Goal: Task Accomplishment & Management: Complete application form

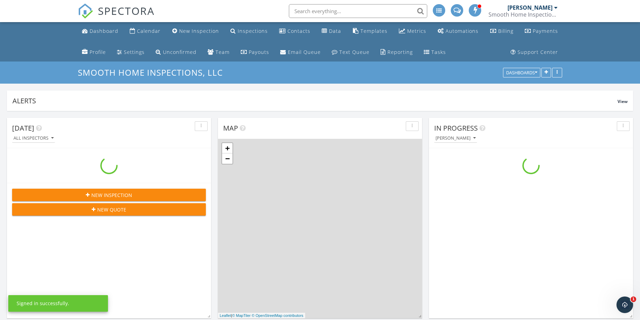
scroll to position [796, 650]
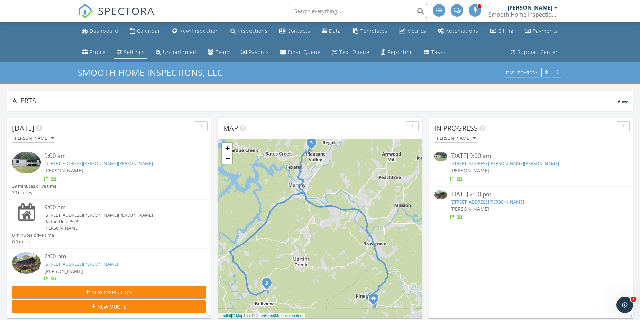
click at [131, 52] on div "Settings" at bounding box center [134, 52] width 21 height 7
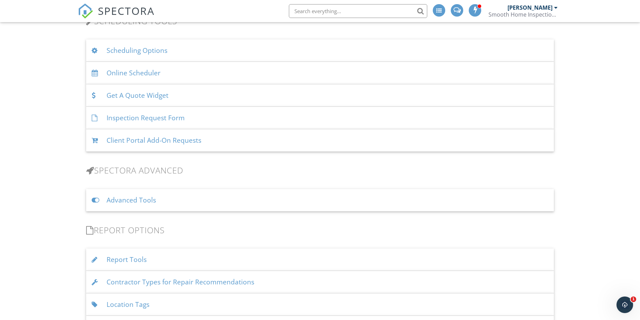
scroll to position [476, 0]
click at [120, 201] on div "Advanced Tools" at bounding box center [320, 201] width 468 height 22
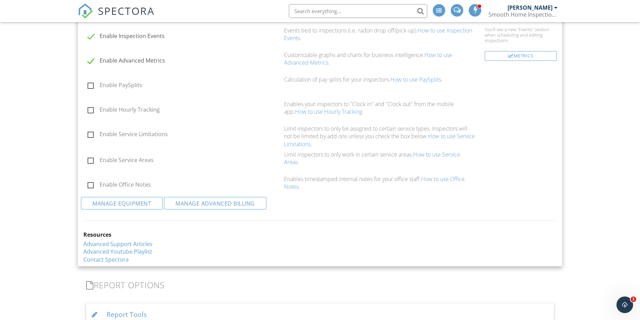
scroll to position [752, 0]
click at [129, 205] on link "Manage Equipment" at bounding box center [122, 202] width 82 height 12
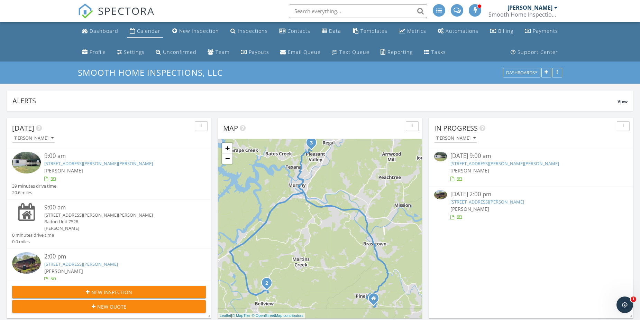
click at [140, 30] on div "Calendar" at bounding box center [149, 31] width 24 height 7
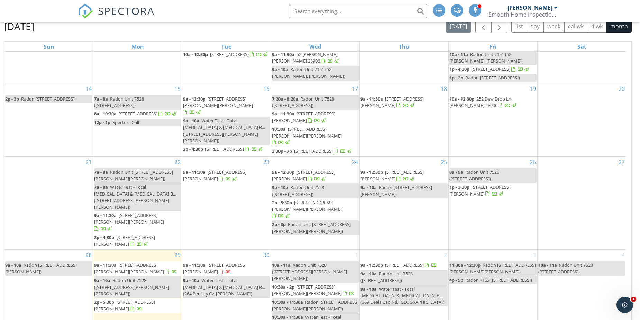
scroll to position [113, 0]
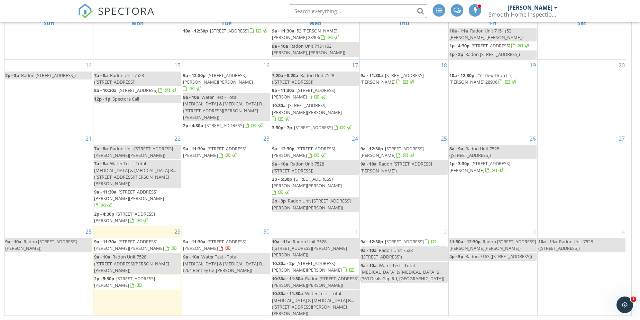
click at [223, 269] on div "30 9a - 11:30a 264 Bentley Cv, Murphy 28906 9a - 10a Water Test - Total Colifor…" at bounding box center [226, 280] width 89 height 109
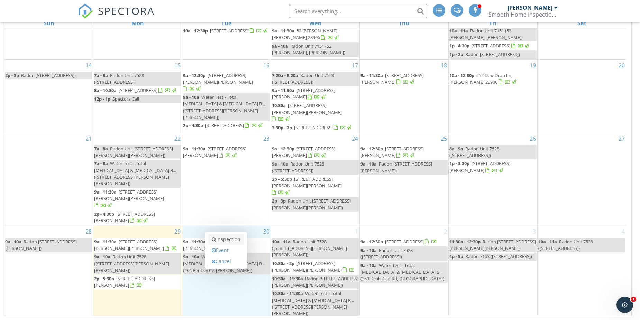
click at [222, 239] on link "Inspection" at bounding box center [226, 239] width 36 height 11
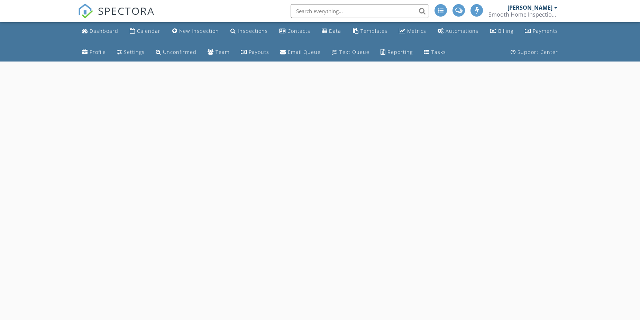
select select "8"
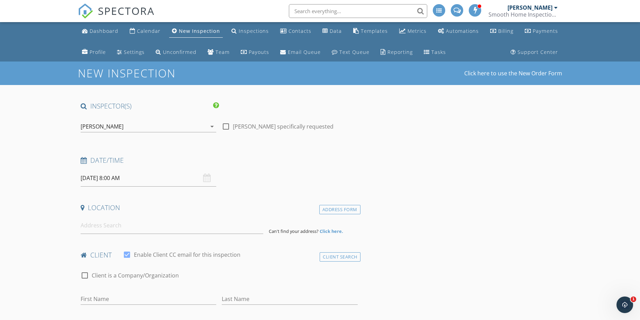
click at [96, 177] on input "[DATE] 8:00 AM" at bounding box center [149, 178] width 136 height 17
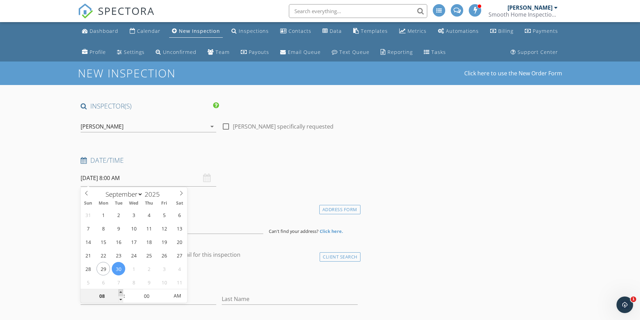
type input "09"
type input "09/30/2025 9:00 AM"
click at [121, 291] on span at bounding box center [120, 292] width 5 height 7
type input "10"
type input "09/30/2025 10:00 AM"
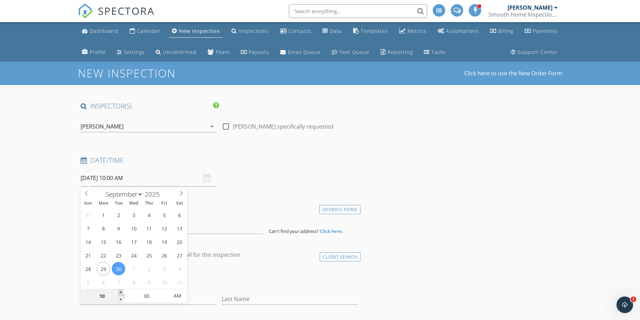
click at [121, 291] on span at bounding box center [120, 292] width 5 height 7
type input "11"
type input "09/30/2025 11:00 AM"
click at [121, 291] on span at bounding box center [120, 292] width 5 height 7
type input "12"
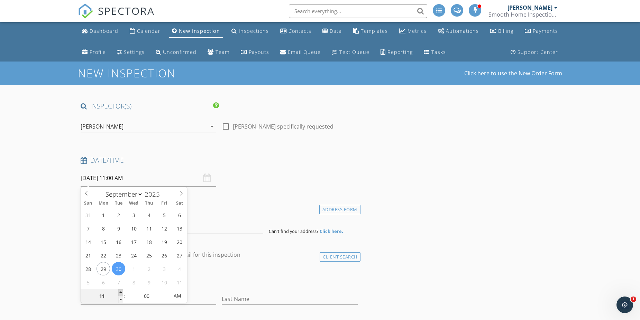
type input "09/30/2025 12:00 PM"
click at [121, 291] on span at bounding box center [120, 292] width 5 height 7
type input "01"
type input "09/30/2025 1:00 PM"
click at [121, 291] on span at bounding box center [120, 292] width 5 height 7
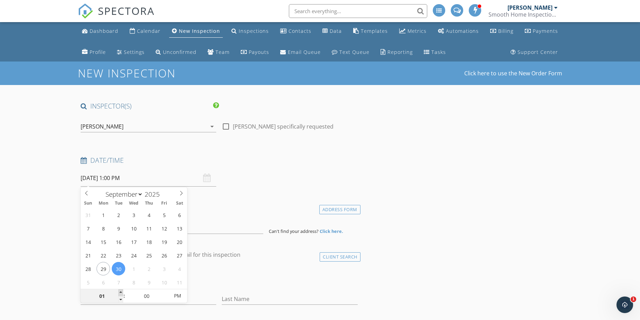
type input "02"
type input "09/30/2025 2:00 PM"
click at [121, 291] on span at bounding box center [120, 292] width 5 height 7
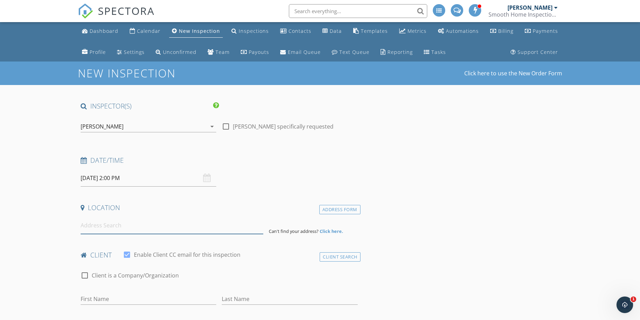
drag, startPoint x: 116, startPoint y: 228, endPoint x: 159, endPoint y: 229, distance: 43.2
click at [117, 228] on input at bounding box center [172, 225] width 183 height 17
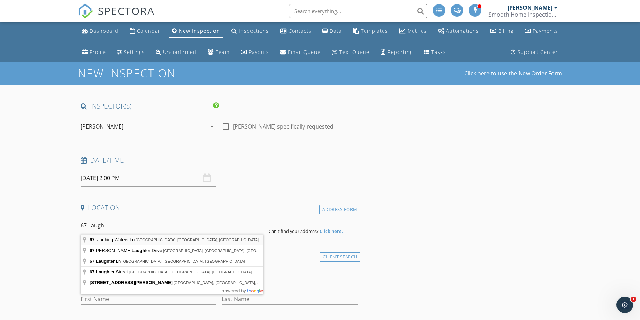
type input "67 Laughing Waters Ln, Hayesville, NC, USA"
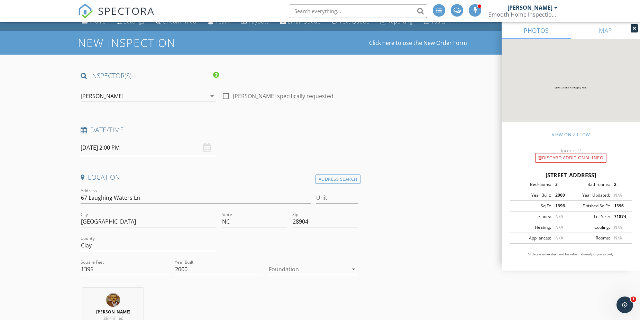
scroll to position [69, 0]
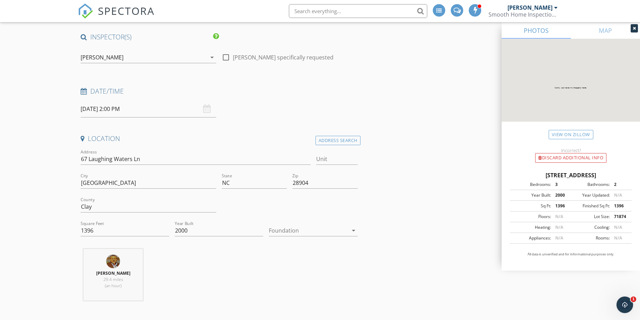
click at [352, 231] on icon "arrow_drop_down" at bounding box center [353, 230] width 8 height 8
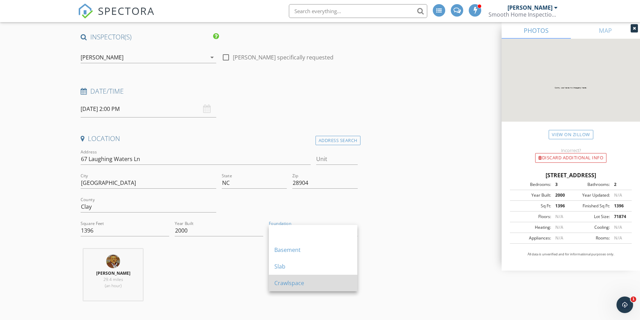
click at [298, 281] on div "Crawlspace" at bounding box center [312, 283] width 77 height 8
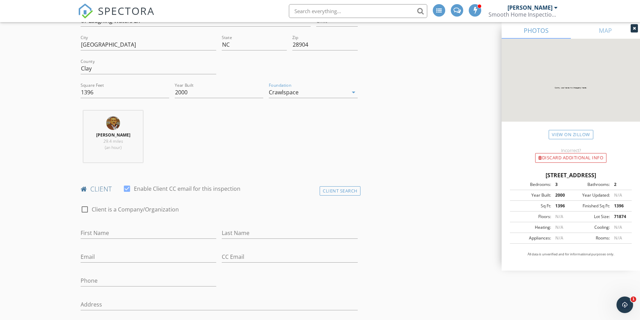
scroll to position [242, 0]
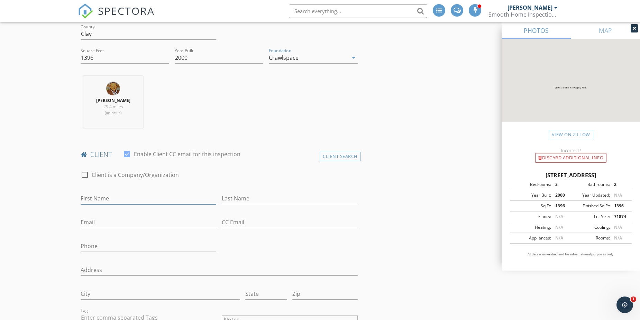
click at [119, 198] on input "First Name" at bounding box center [149, 198] width 136 height 11
type input "[PERSON_NAME]"
type input "Debreceni"
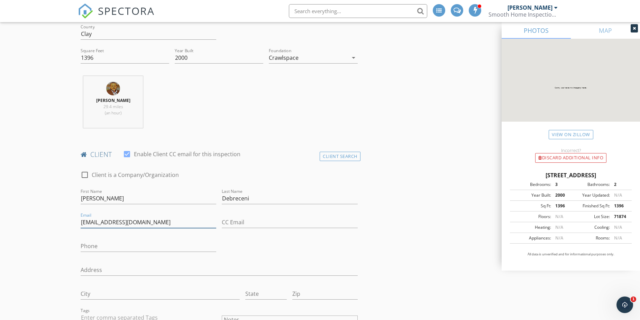
type input "Adebreceni@att.net"
type input "[PHONE_NUMBER]"
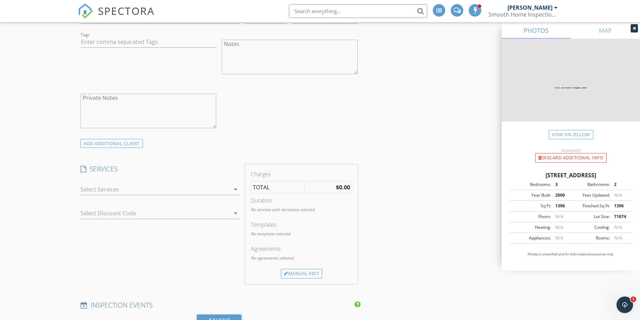
scroll to position [519, 0]
click at [236, 188] on icon "arrow_drop_down" at bounding box center [235, 189] width 8 height 8
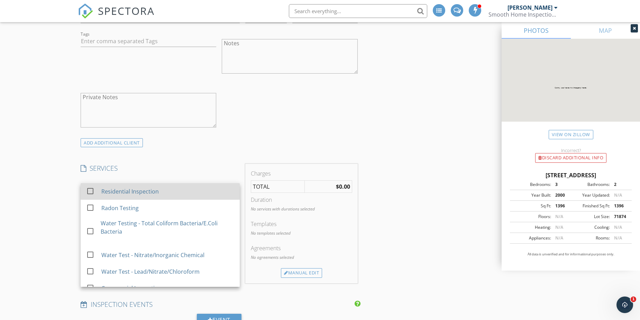
click at [207, 192] on div "Residential Inspection" at bounding box center [167, 192] width 133 height 14
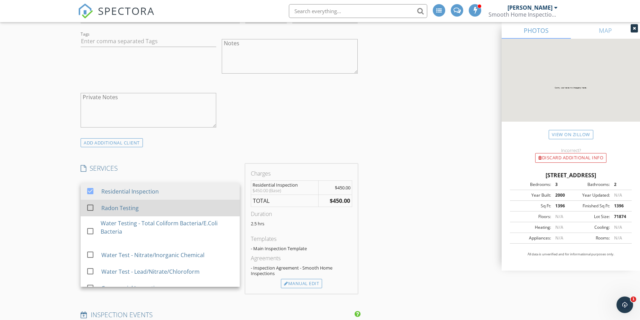
click at [181, 207] on div "Radon Testing" at bounding box center [167, 208] width 133 height 14
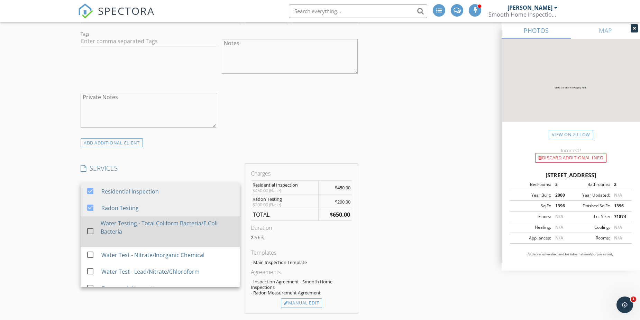
click at [169, 224] on div "Water Testing - Total Coliform Bacteria/E.Coli Bacteria" at bounding box center [167, 227] width 133 height 17
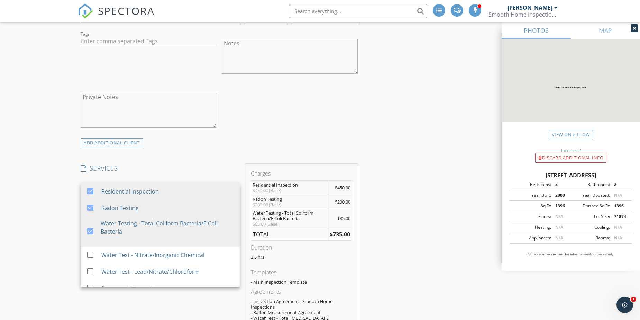
click at [389, 231] on div "INSPECTOR(S) check_box Eric Burns PRIMARY Eric Burns arrow_drop_down check_box_…" at bounding box center [320, 267] width 484 height 1368
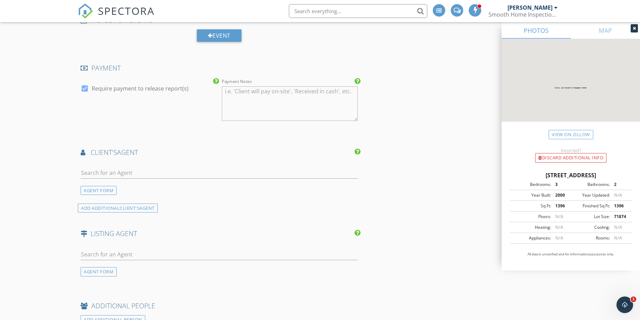
scroll to position [864, 0]
click at [127, 170] on input "text" at bounding box center [219, 172] width 277 height 11
click at [94, 170] on input "kare" at bounding box center [219, 172] width 277 height 11
type input "kary"
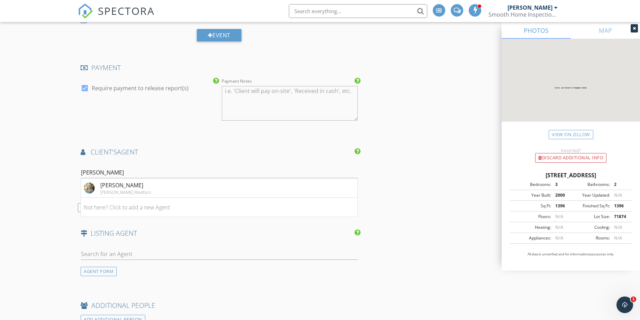
click at [124, 190] on div "[PERSON_NAME] Realtors" at bounding box center [125, 192] width 51 height 6
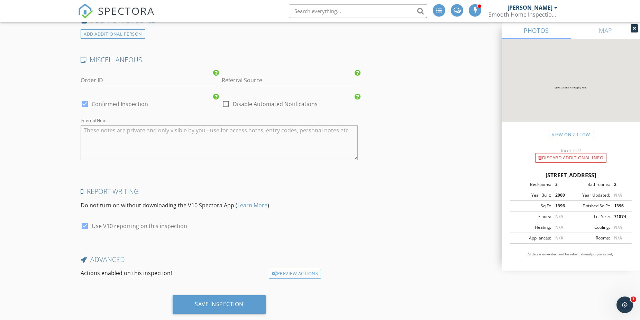
scroll to position [1345, 0]
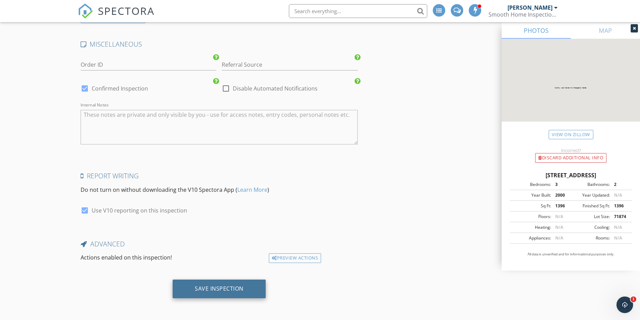
click at [226, 288] on div "Save Inspection" at bounding box center [219, 288] width 49 height 7
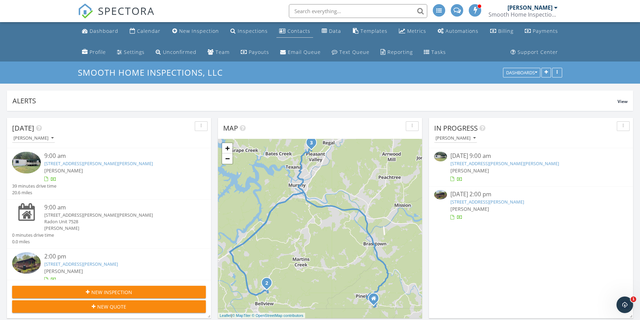
click at [296, 32] on div "Contacts" at bounding box center [298, 31] width 23 height 7
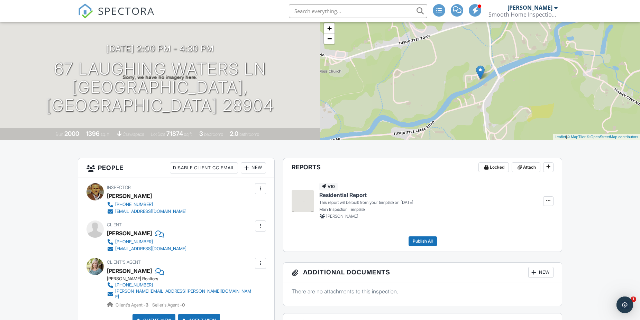
scroll to position [69, 0]
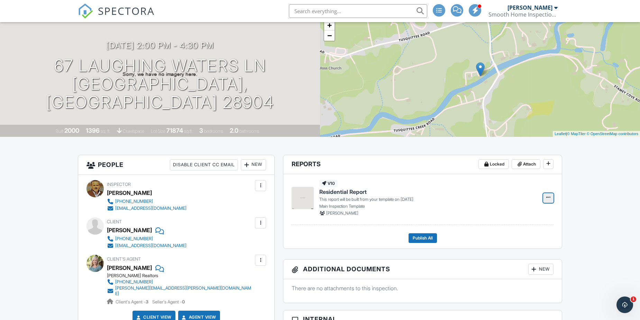
click at [547, 198] on icon at bounding box center [548, 197] width 4 height 5
click at [513, 219] on input "Build Now" at bounding box center [513, 217] width 71 height 16
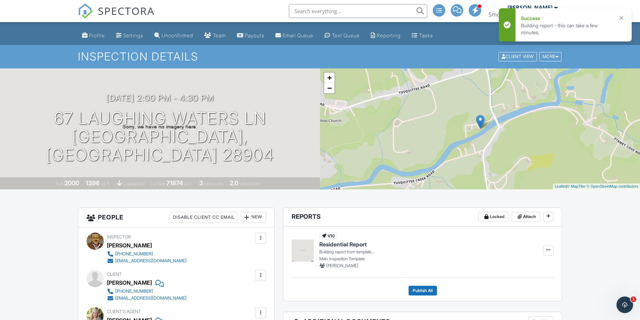
scroll to position [0, 0]
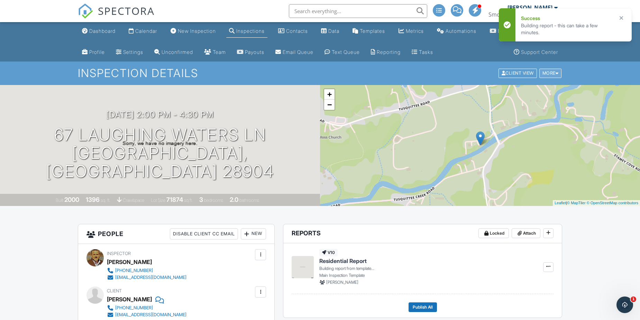
click at [547, 73] on div "More" at bounding box center [550, 73] width 22 height 9
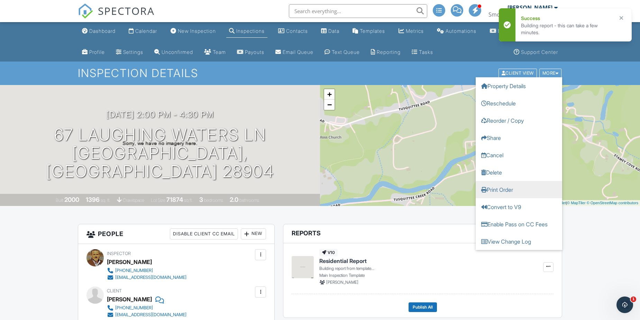
click at [493, 189] on link "Print Order" at bounding box center [518, 189] width 86 height 17
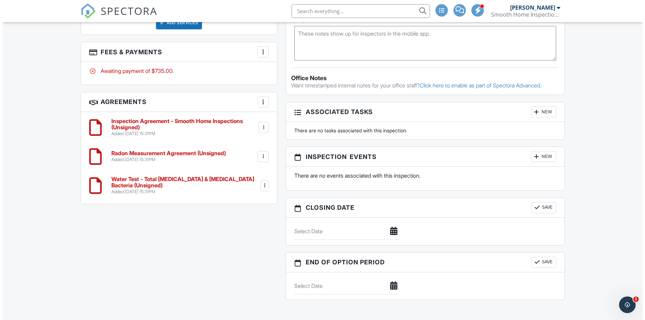
scroll to position [519, 0]
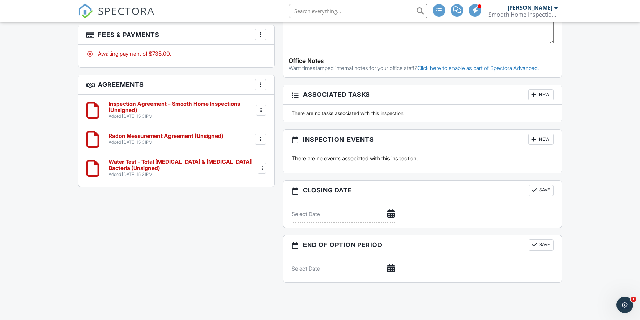
click at [537, 138] on div "New" at bounding box center [540, 139] width 25 height 11
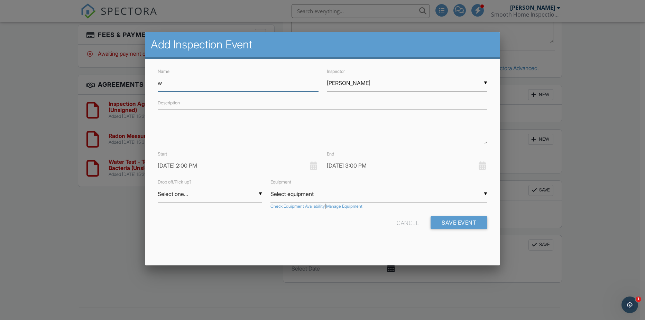
type input "Water Test - Total [MEDICAL_DATA] & [MEDICAL_DATA] Bacteria"
click at [445, 223] on button "Save Event" at bounding box center [459, 222] width 57 height 12
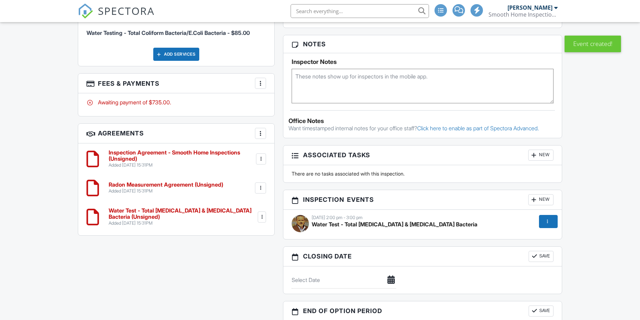
click at [539, 200] on div "New" at bounding box center [540, 199] width 25 height 11
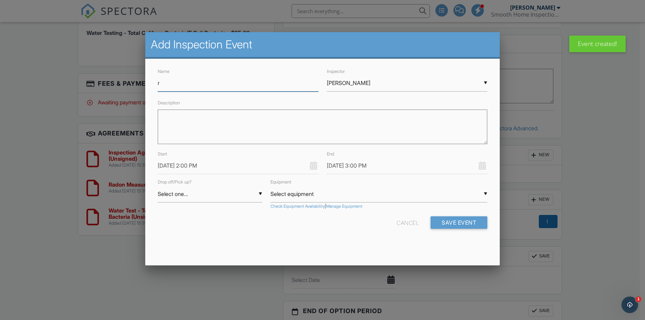
type input "Radon Unit 1207"
click at [187, 196] on div "▼ Select one... Select one... Drop Pickup Select one... Drop Pickup" at bounding box center [210, 194] width 104 height 17
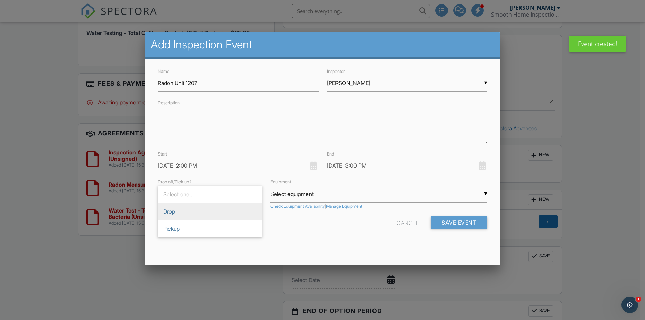
click at [183, 216] on span "Drop" at bounding box center [210, 211] width 104 height 17
type input "Drop"
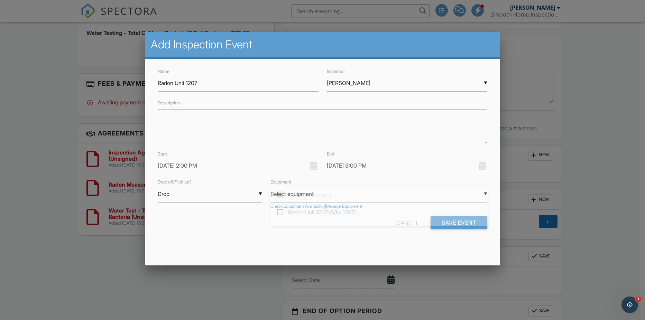
click at [285, 196] on div "▼ Select equipment Select equipment Radon Unit 1207 (S/N: 1207) Radon Unit 7151…" at bounding box center [378, 194] width 217 height 17
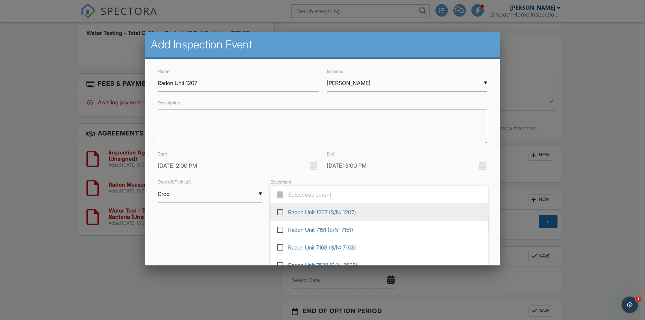
click at [282, 213] on label at bounding box center [283, 212] width 12 height 6
type input "Radon Unit 1207 (S/N: 1207)"
checkbox input "true"
click at [247, 215] on form "Name Radon Unit 1207 Inspector ▼ Eric Burns Eric Burns Eric Burns Description S…" at bounding box center [323, 150] width 338 height 167
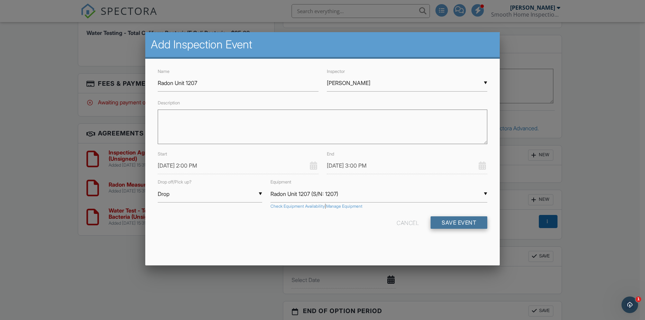
click at [438, 220] on button "Save Event" at bounding box center [459, 222] width 57 height 12
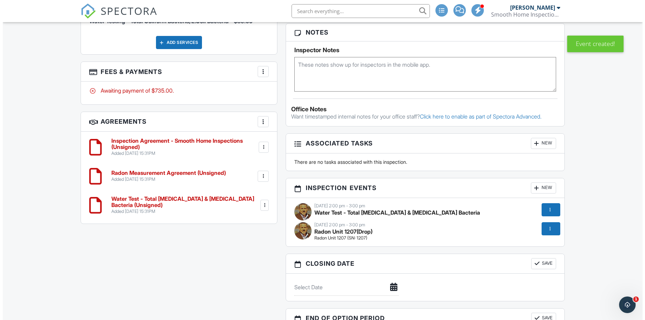
scroll to position [484, 0]
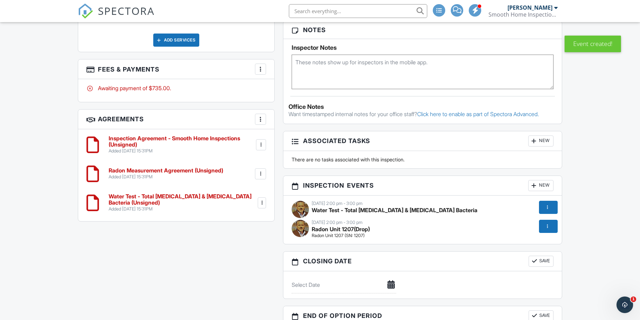
click at [537, 184] on div at bounding box center [533, 185] width 7 height 7
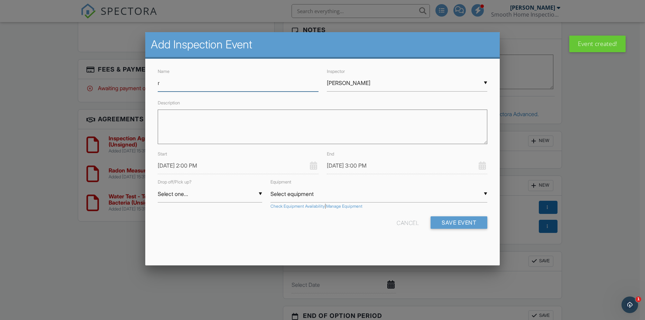
type input "Radon Unit 1207"
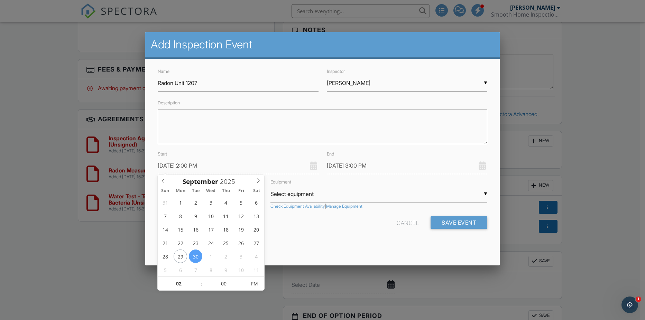
click at [174, 168] on input "[DATE] 2:00 PM" at bounding box center [238, 165] width 161 height 17
type input "10/02/2025 2:00 PM"
type input "[DATE] 3:00 PM"
type input "03"
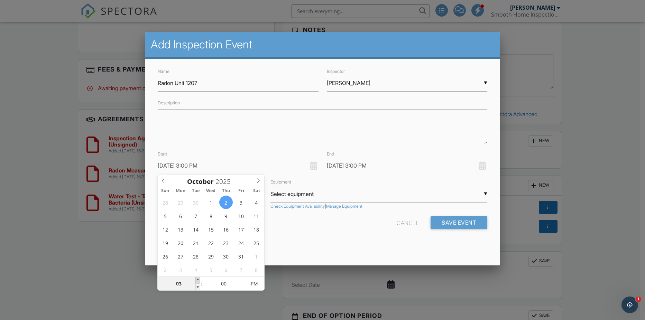
click at [198, 279] on span at bounding box center [197, 280] width 5 height 7
type input "10/02/2025 4:00 PM"
click at [299, 198] on div "▼ Select equipment Select equipment Radon Unit 1207 (S/N: 1207) Radon Unit 7151…" at bounding box center [378, 194] width 217 height 17
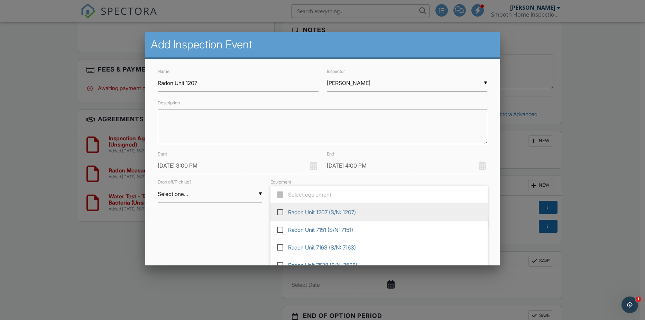
click at [280, 212] on label at bounding box center [283, 212] width 12 height 6
type input "Radon Unit 1207 (S/N: 1207)"
checkbox input "true"
click at [246, 215] on form "Name Radon Unit 1207 Inspector ▼ Eric Burns Eric Burns Eric Burns Description S…" at bounding box center [323, 150] width 338 height 167
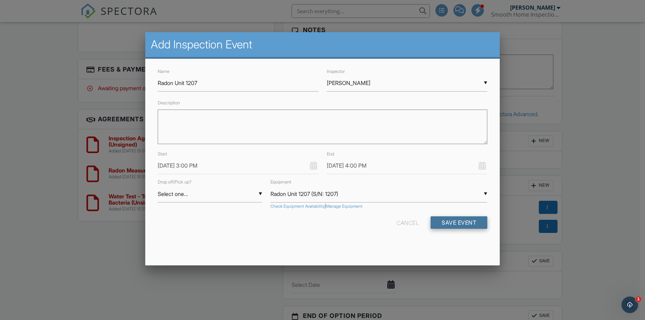
click at [449, 222] on button "Save Event" at bounding box center [459, 222] width 57 height 12
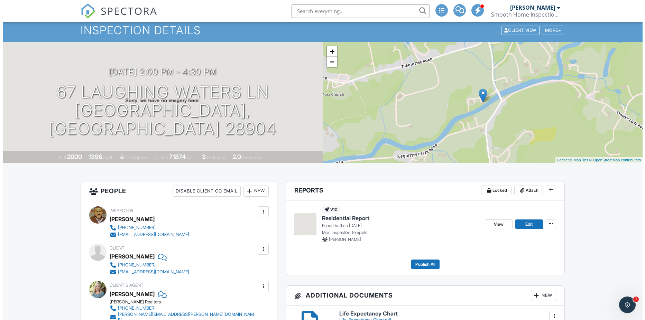
scroll to position [104, 0]
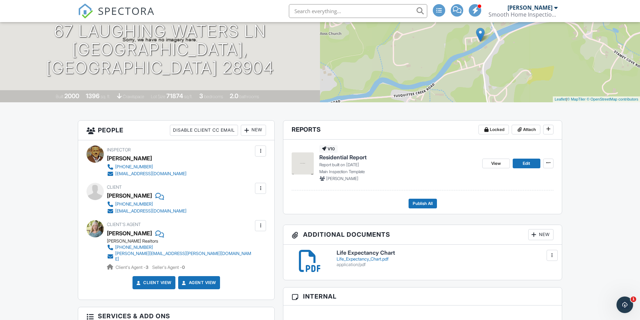
click at [259, 225] on div at bounding box center [260, 225] width 7 height 7
click at [244, 246] on li "Edit" at bounding box center [243, 246] width 35 height 17
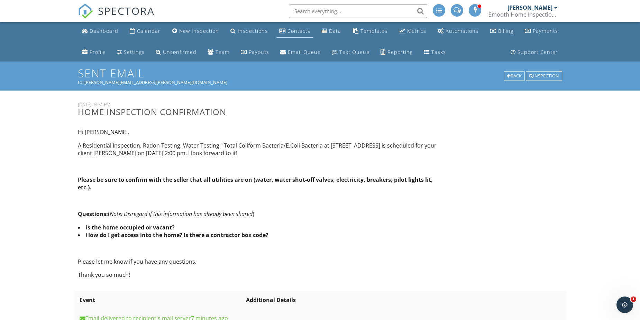
click at [300, 29] on div "Contacts" at bounding box center [298, 31] width 23 height 7
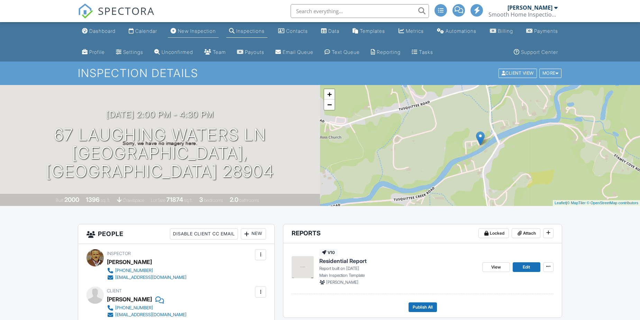
click at [181, 33] on div "New Inspection" at bounding box center [197, 31] width 38 height 6
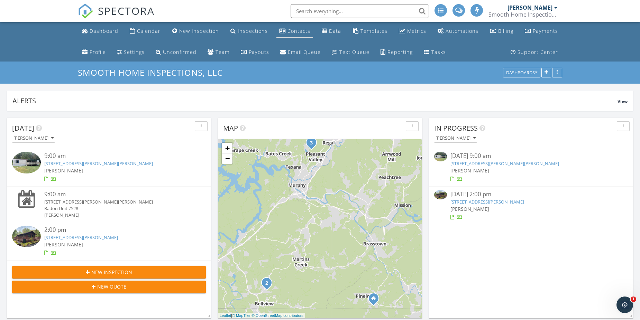
click at [296, 29] on div "Contacts" at bounding box center [298, 31] width 23 height 7
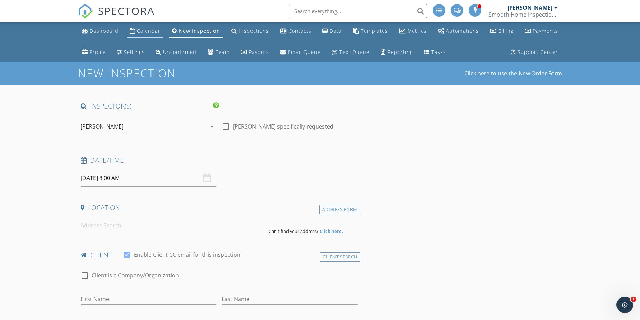
click at [138, 31] on div "Calendar" at bounding box center [149, 31] width 24 height 7
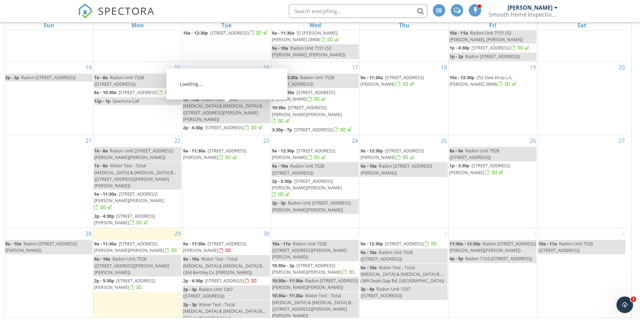
scroll to position [113, 0]
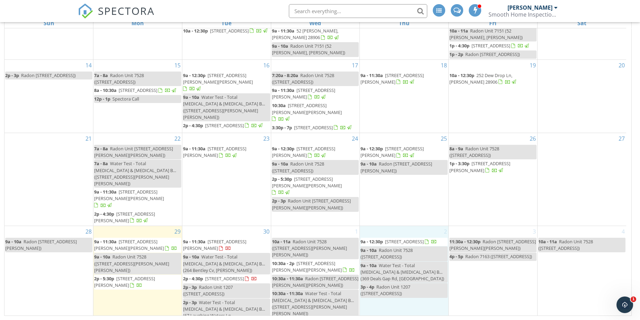
click at [399, 300] on div "2 9a - 12:30p 369 Deals Gap Rd, Robbinsville 28771 9a - 10a Radon Unit 7528 (36…" at bounding box center [404, 280] width 89 height 109
click at [399, 270] on link "Inspection" at bounding box center [404, 270] width 36 height 11
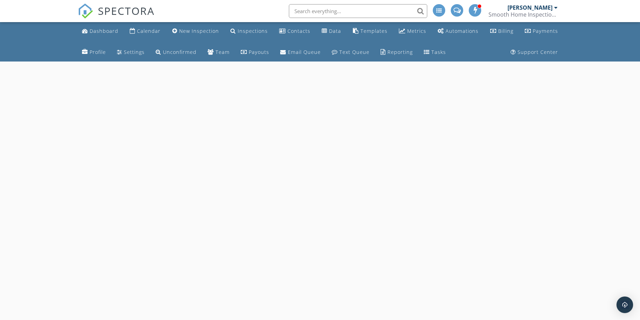
select select "9"
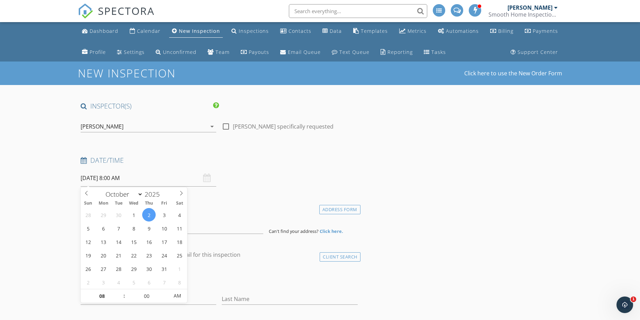
click at [104, 178] on input "[DATE] 8:00 AM" at bounding box center [149, 178] width 136 height 17
type input "09"
type input "[DATE] 9:00 AM"
click at [121, 292] on span at bounding box center [120, 292] width 5 height 7
type input "10"
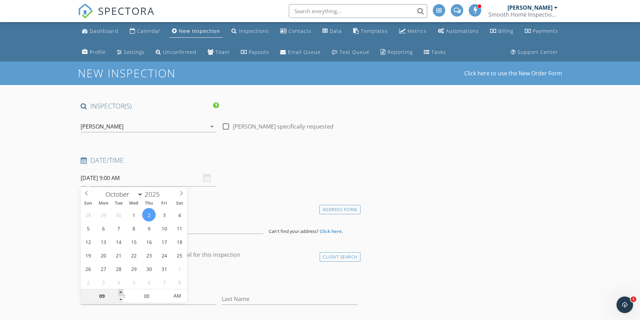
type input "[DATE] 10:00 AM"
click at [120, 292] on span at bounding box center [120, 292] width 5 height 7
type input "11"
type input "[DATE] 11:00 AM"
click at [120, 292] on span at bounding box center [120, 292] width 5 height 7
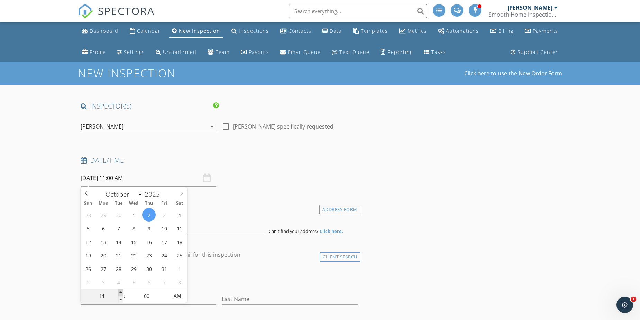
type input "12"
type input "[DATE] 12:00 PM"
click at [120, 292] on span at bounding box center [120, 292] width 5 height 7
type input "01"
type input "10/02/2025 1:00 PM"
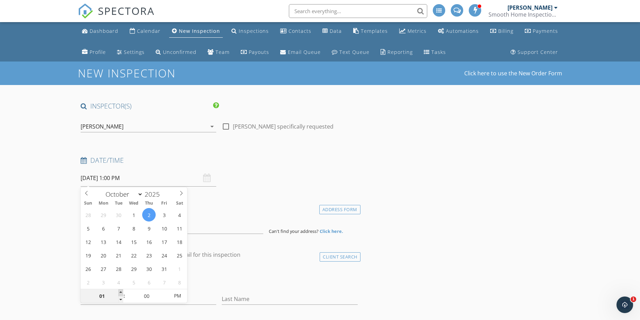
click at [120, 292] on span at bounding box center [120, 292] width 5 height 7
type input "02"
type input "[DATE] 2:00 PM"
click at [120, 292] on span at bounding box center [120, 292] width 5 height 7
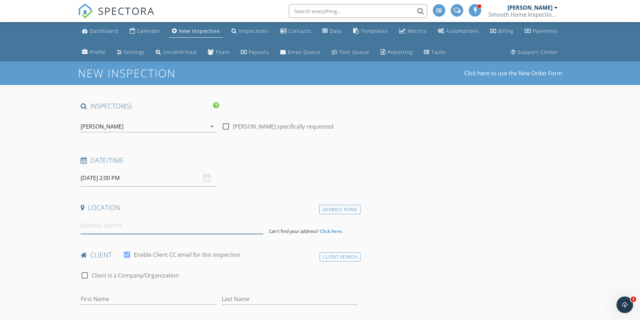
click at [197, 231] on input at bounding box center [172, 225] width 183 height 17
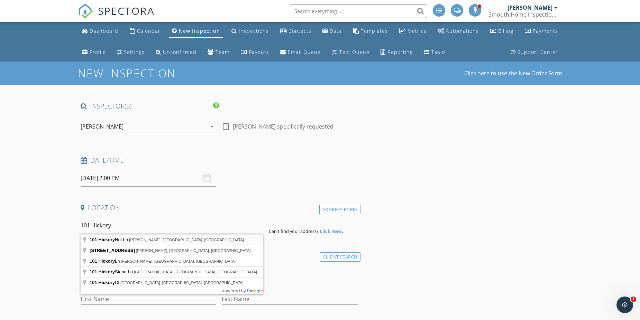
type input "101 Hickory Nut Ln, Murphy, NC, USA"
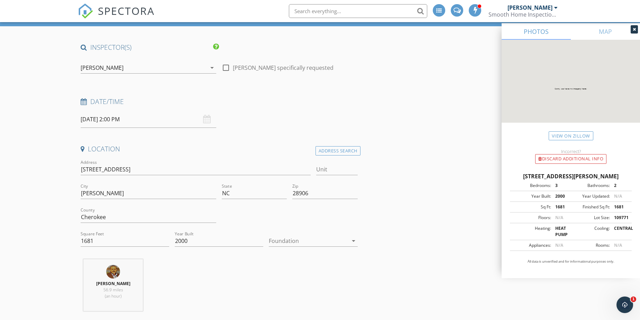
scroll to position [69, 0]
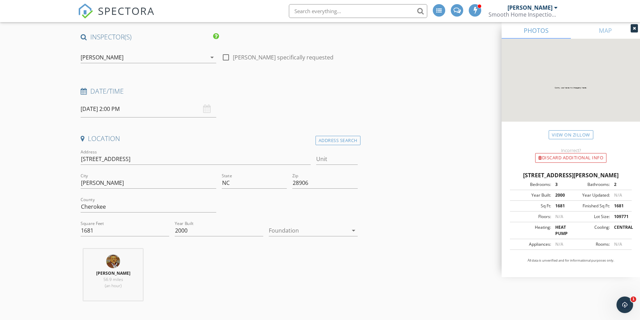
click at [352, 231] on icon "arrow_drop_down" at bounding box center [353, 230] width 8 height 8
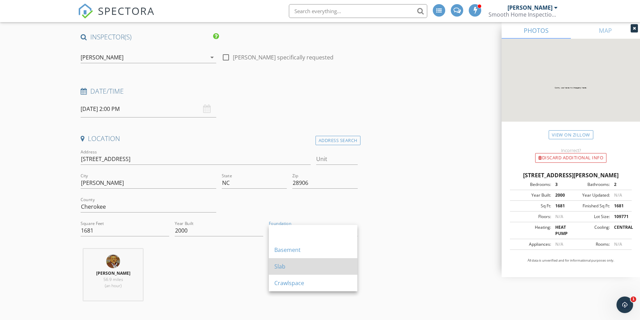
click at [321, 269] on div "Slab" at bounding box center [312, 266] width 77 height 8
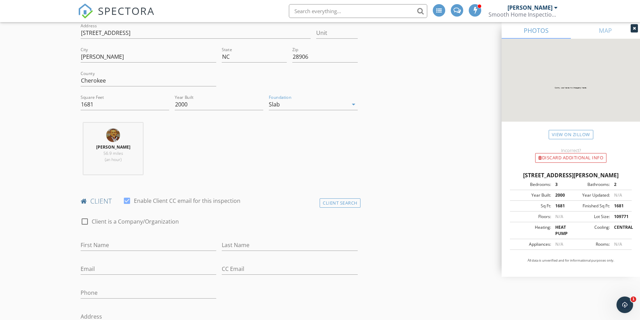
scroll to position [207, 0]
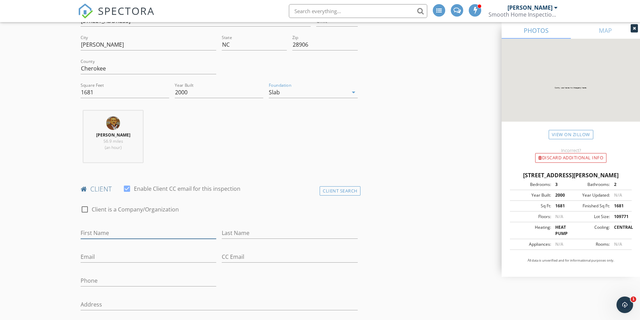
click at [140, 231] on input "First Name" at bounding box center [149, 233] width 136 height 11
type input "Michael & Lindsey"
type input "Ulmer"
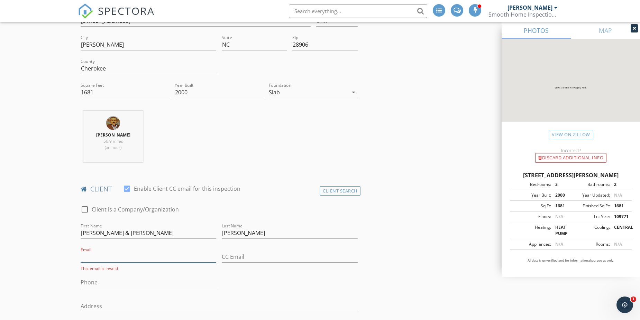
paste input "Michaelulmerjazz@gmail.com"
type input "Michaelulmerjazz@gmail.com"
paste input "352-870-5070"
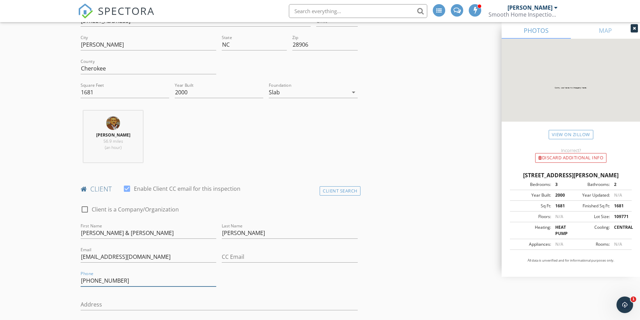
type input "352-870-5070"
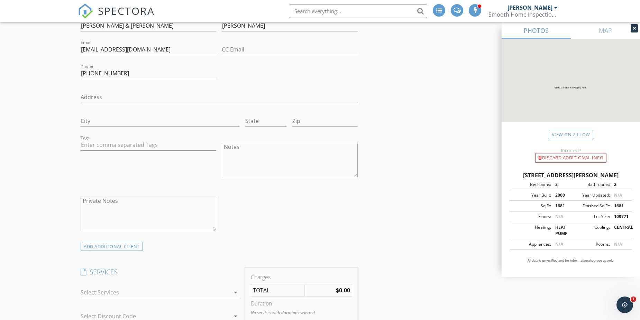
scroll to position [519, 0]
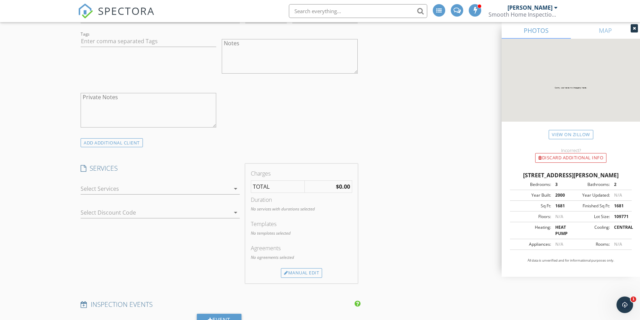
click at [235, 187] on icon "arrow_drop_down" at bounding box center [235, 189] width 8 height 8
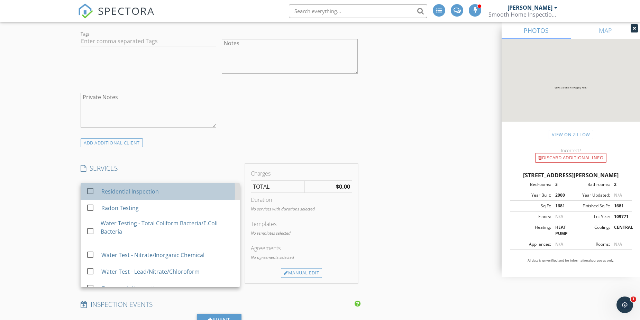
click at [215, 189] on div "Residential Inspection" at bounding box center [167, 192] width 133 height 14
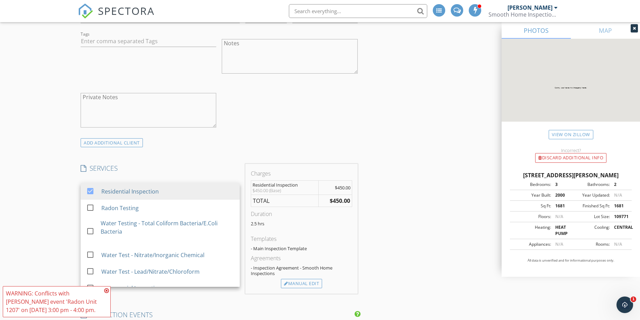
click at [385, 194] on div "INSPECTOR(S) check_box Eric Burns PRIMARY Eric Burns arrow_drop_down check_box_…" at bounding box center [320, 241] width 484 height 1317
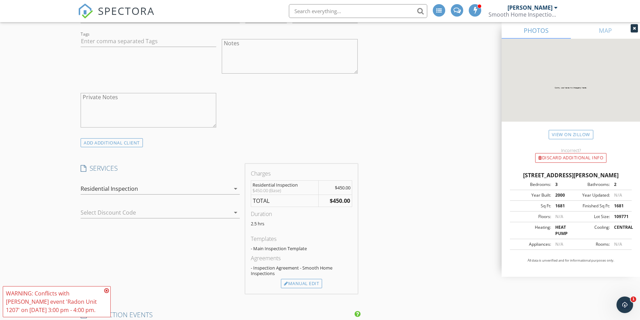
click at [104, 290] on icon at bounding box center [106, 291] width 5 height 6
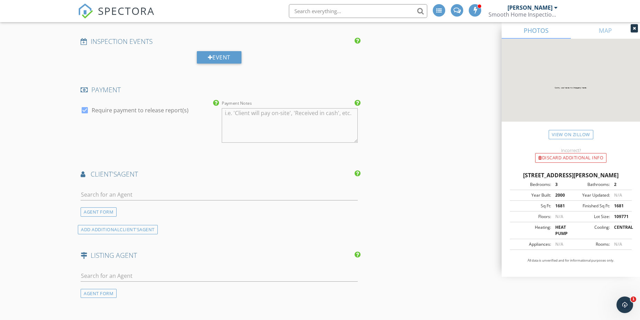
scroll to position [795, 0]
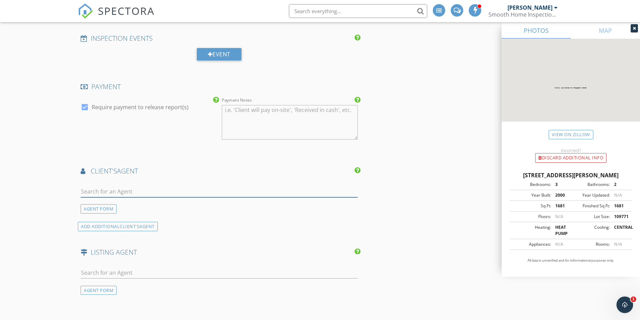
click at [117, 193] on input "text" at bounding box center [219, 191] width 277 height 11
type input "nikki"
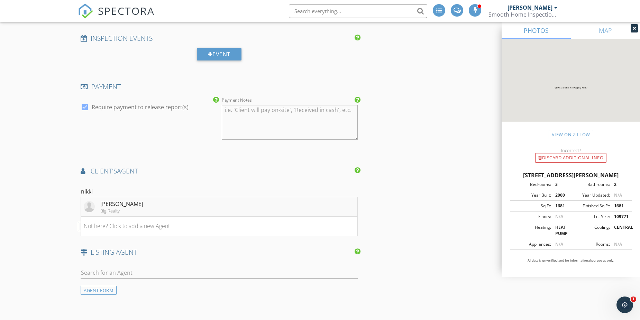
click at [126, 205] on div "Nikki Darnell" at bounding box center [121, 204] width 43 height 8
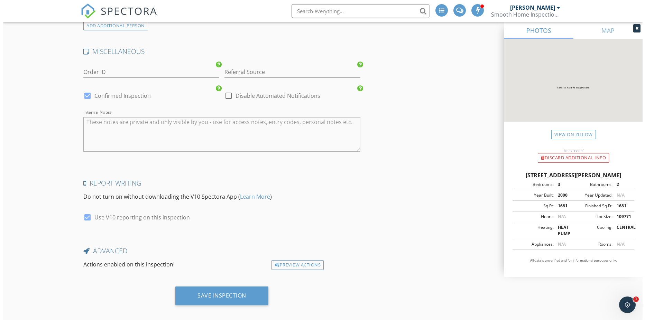
scroll to position [1294, 0]
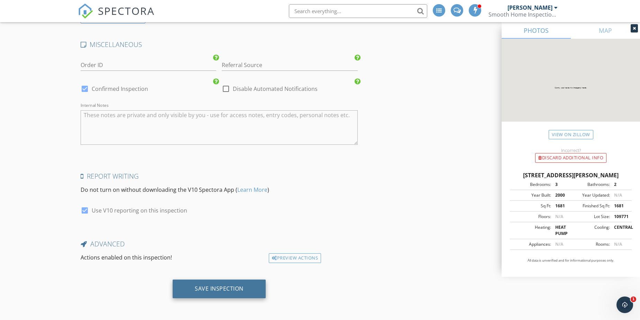
click at [213, 286] on div "Save Inspection" at bounding box center [219, 288] width 49 height 7
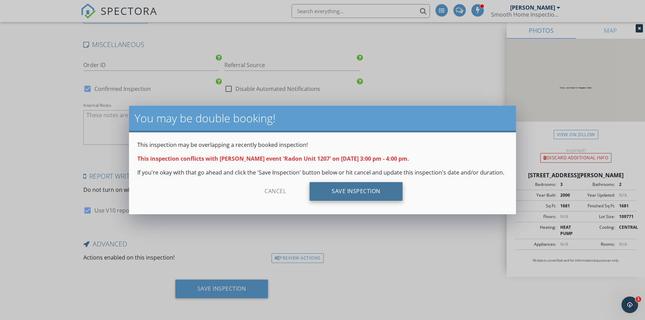
click at [332, 193] on div "Save Inspection" at bounding box center [355, 191] width 93 height 19
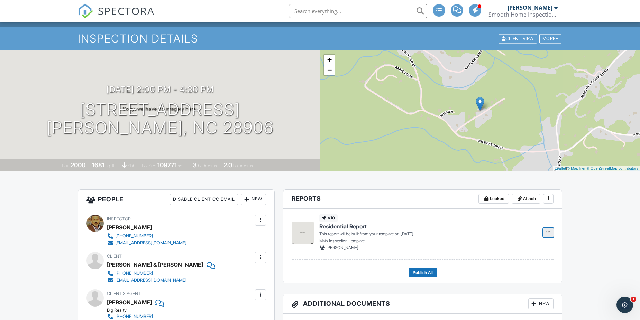
click at [550, 233] on icon at bounding box center [548, 232] width 4 height 5
click at [525, 250] on input "Build Now" at bounding box center [513, 251] width 71 height 16
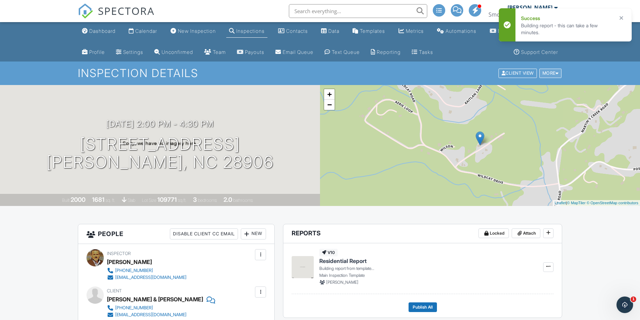
click at [547, 73] on div "More" at bounding box center [550, 73] width 22 height 9
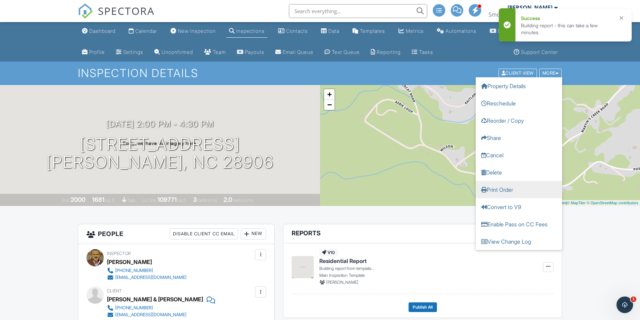
click at [493, 190] on link "Print Order" at bounding box center [518, 189] width 86 height 17
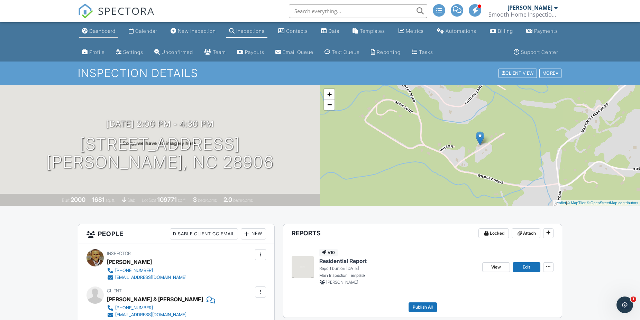
click at [112, 30] on div "Dashboard" at bounding box center [102, 31] width 26 height 6
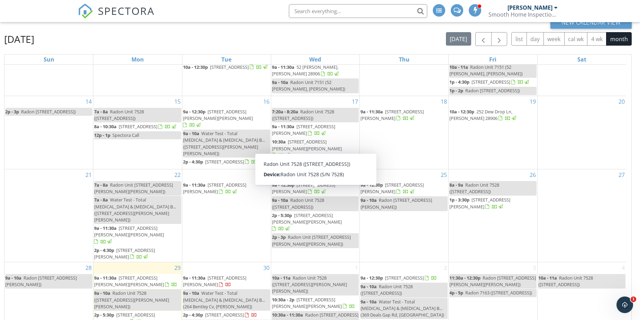
scroll to position [113, 0]
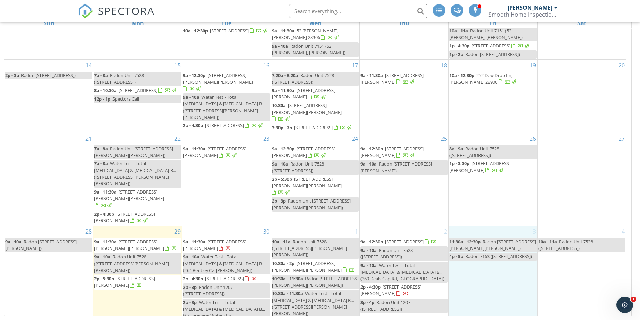
click at [485, 260] on div "3 11:30a - 12:30p Radon Unit 7151 (333 Fox Layre Rd, Franklin) 4p - 5p Radon 71…" at bounding box center [492, 280] width 89 height 109
click at [484, 227] on link "Inspection" at bounding box center [493, 230] width 36 height 11
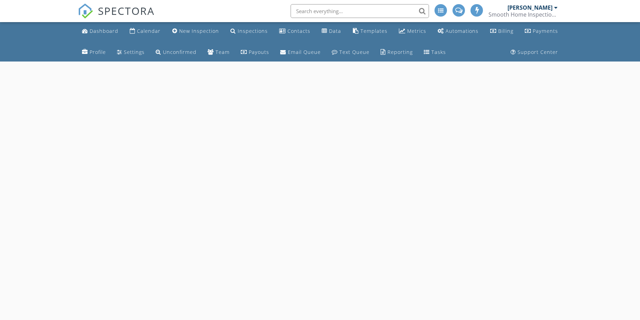
select select "9"
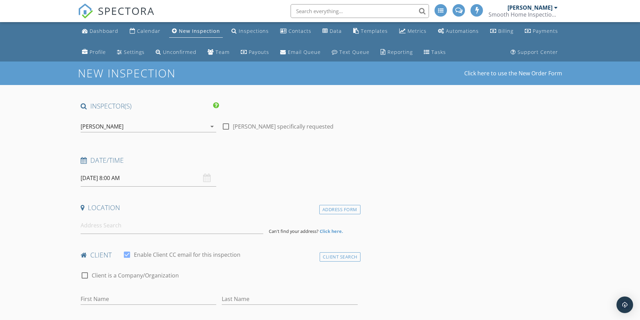
click at [105, 179] on input "[DATE] 8:00 AM" at bounding box center [149, 178] width 136 height 17
type input "09"
type input "10/03/2025 9:00 AM"
click at [122, 292] on span at bounding box center [120, 292] width 5 height 7
type input "10"
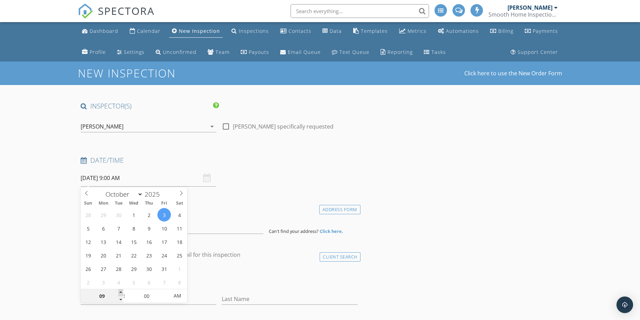
type input "10/03/2025 10:00 AM"
click at [122, 292] on span at bounding box center [120, 292] width 5 height 7
type input "11"
type input "10/03/2025 11:00 AM"
click at [122, 292] on span at bounding box center [120, 292] width 5 height 7
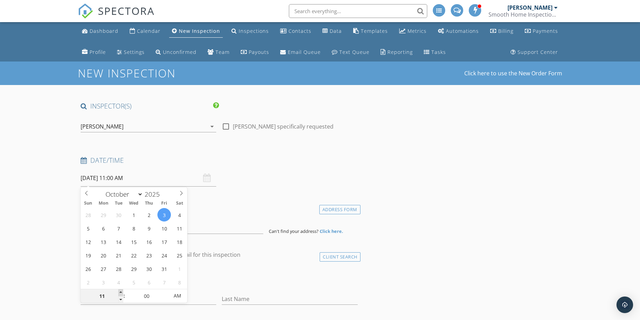
type input "12"
type input "[DATE] 12:00 PM"
click at [122, 292] on span at bounding box center [120, 292] width 5 height 7
click at [219, 207] on h4 "Location" at bounding box center [219, 207] width 277 height 9
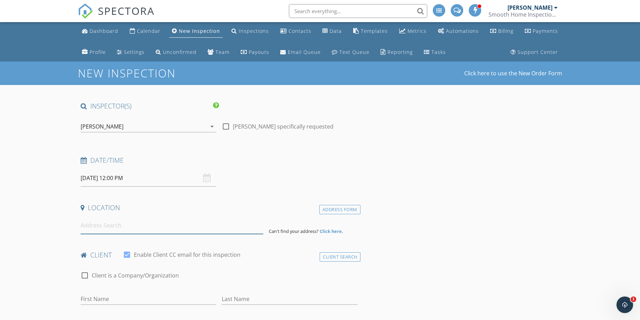
click at [168, 229] on input at bounding box center [172, 225] width 183 height 17
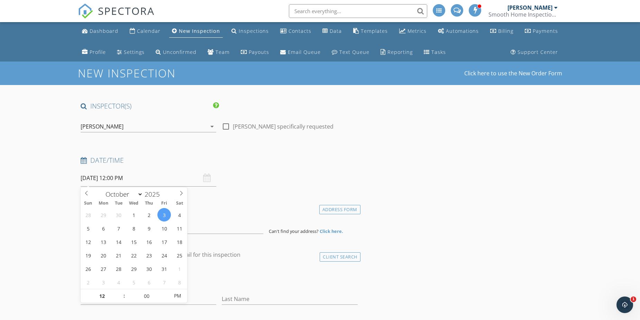
click at [99, 179] on input "10/03/2025 12:00 PM" at bounding box center [149, 178] width 136 height 17
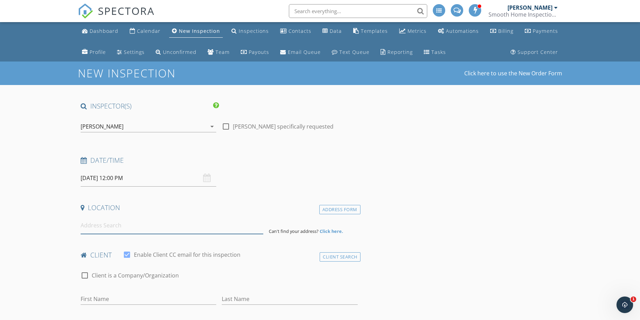
click at [135, 225] on input at bounding box center [172, 225] width 183 height 17
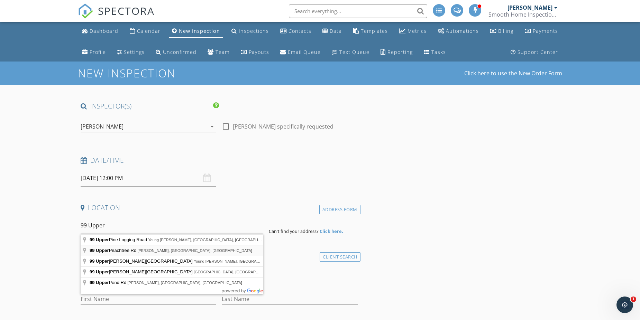
type input "99 Upper Peachtree Rd, Murphy, NC, USA"
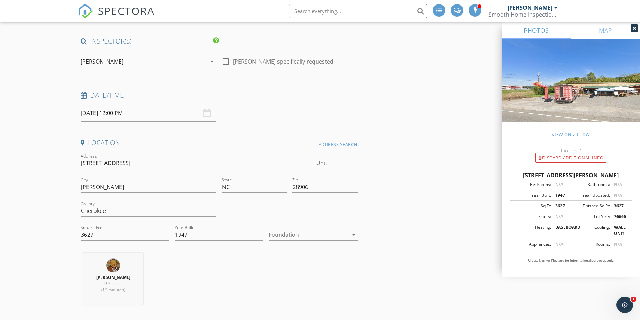
scroll to position [69, 0]
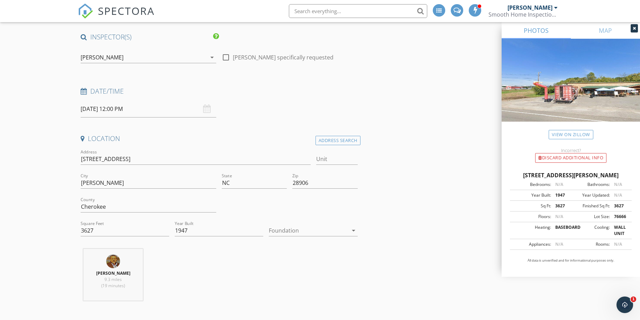
click at [354, 230] on icon "arrow_drop_down" at bounding box center [353, 230] width 8 height 8
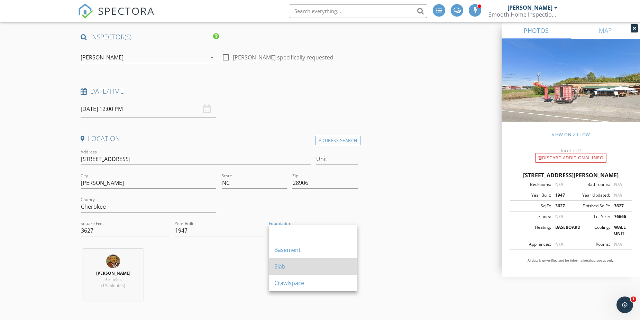
click at [302, 263] on div "Slab" at bounding box center [312, 266] width 77 height 8
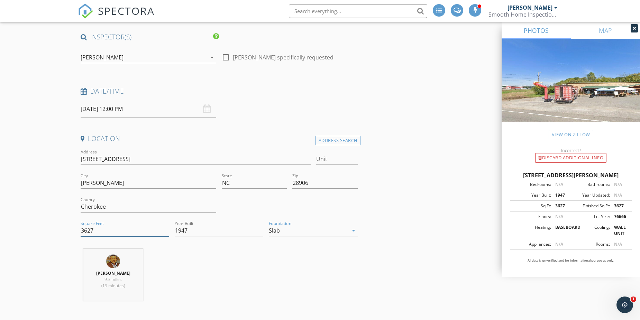
drag, startPoint x: 116, startPoint y: 230, endPoint x: 76, endPoint y: 228, distance: 40.5
type input "5727"
click at [215, 266] on div "Eric Burns 9.3 miles (19 minutes)" at bounding box center [219, 277] width 283 height 57
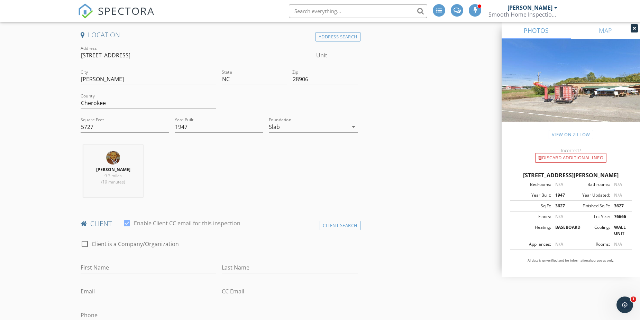
scroll to position [207, 0]
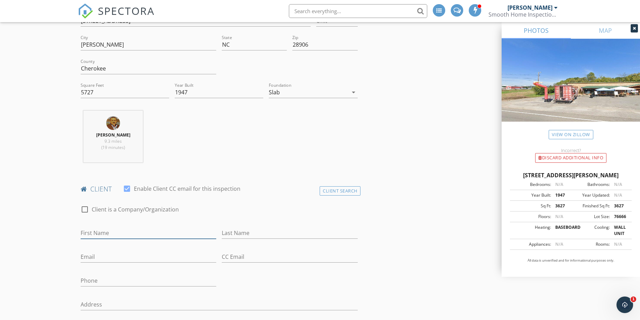
click at [146, 232] on input "First Name" at bounding box center [149, 233] width 136 height 11
type input "Rob"
type input "Cerame"
paste input "robcerame@yahoo.com"
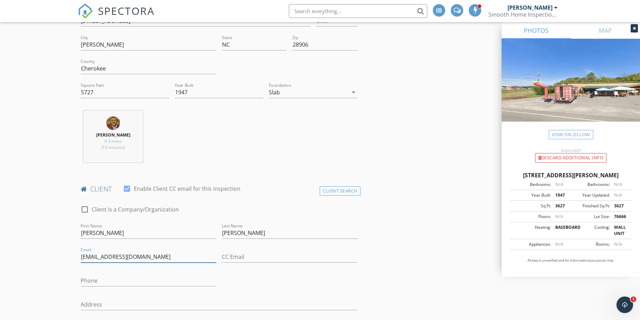
type input "robcerame@yahoo.com"
paste input "386-316-5525"
type input "386-316-5525"
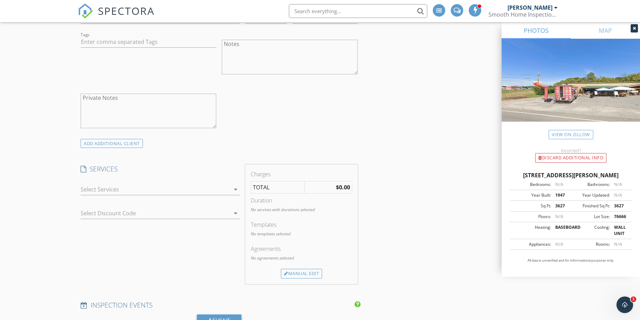
scroll to position [519, 0]
click at [235, 189] on icon "arrow_drop_down" at bounding box center [235, 189] width 8 height 8
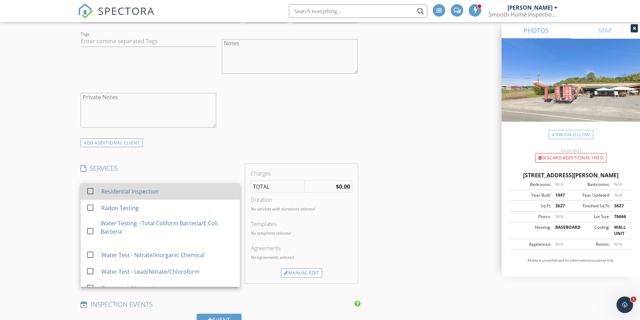
click at [219, 189] on div "Residential Inspection" at bounding box center [167, 192] width 133 height 14
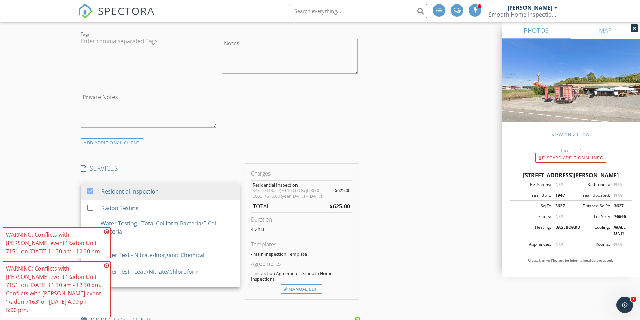
click at [106, 232] on icon at bounding box center [106, 232] width 5 height 6
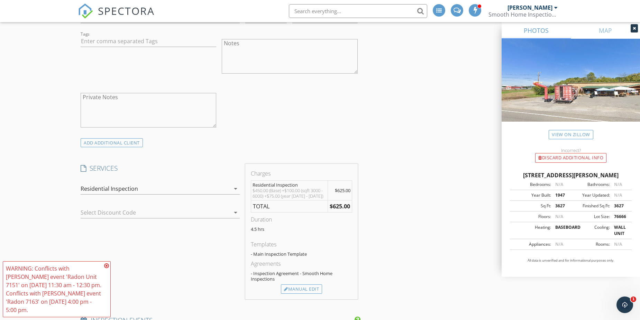
click at [108, 266] on icon at bounding box center [106, 266] width 5 height 6
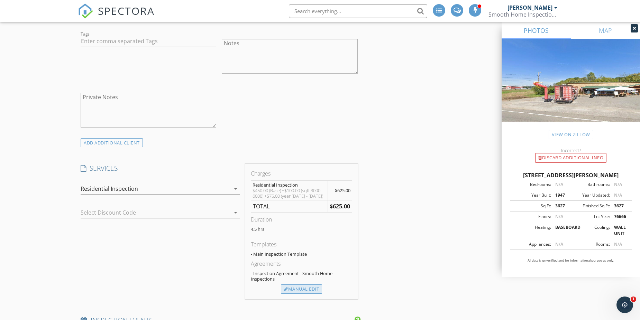
click at [288, 288] on div "Manual Edit" at bounding box center [301, 290] width 41 height 10
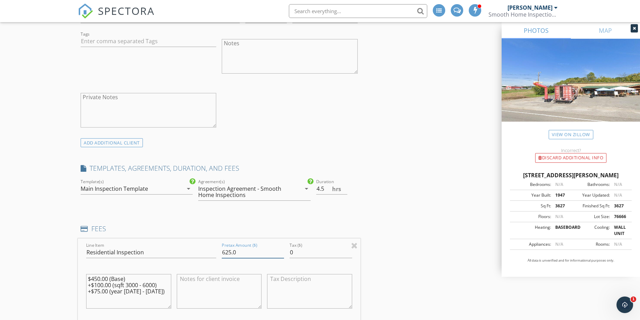
drag, startPoint x: 232, startPoint y: 252, endPoint x: 219, endPoint y: 251, distance: 13.2
click at [219, 251] on div "Line Item Residential Inspection Pretax Amount ($) 625.0 Tax ($) 0 $450.00 (Bas…" at bounding box center [219, 280] width 283 height 83
click at [376, 255] on div "INSPECTOR(S) check_box Eric Burns PRIMARY Eric Burns arrow_drop_down check_box_…" at bounding box center [320, 277] width 484 height 1389
drag, startPoint x: 231, startPoint y: 251, endPoint x: 208, endPoint y: 250, distance: 22.5
click at [208, 250] on div "Line Item Residential Inspection Pretax Amount ($) 550.0 Tax ($) 0 $450.00 (Bas…" at bounding box center [219, 280] width 283 height 83
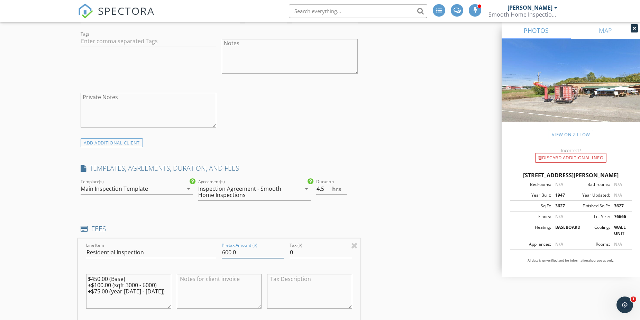
type input "600.0"
click at [390, 259] on div "INSPECTOR(S) check_box Eric Burns PRIMARY Eric Burns arrow_drop_down check_box_…" at bounding box center [320, 277] width 484 height 1389
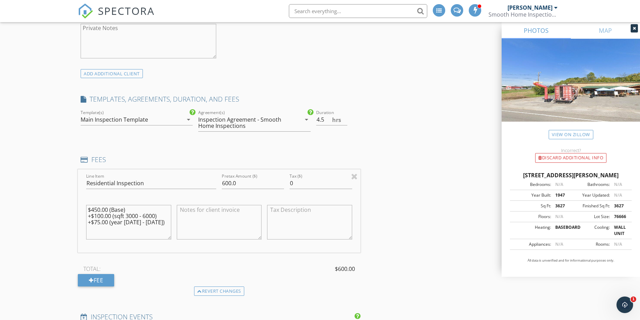
click at [380, 254] on div "INSPECTOR(S) check_box Eric Burns PRIMARY Eric Burns arrow_drop_down check_box_…" at bounding box center [320, 208] width 484 height 1389
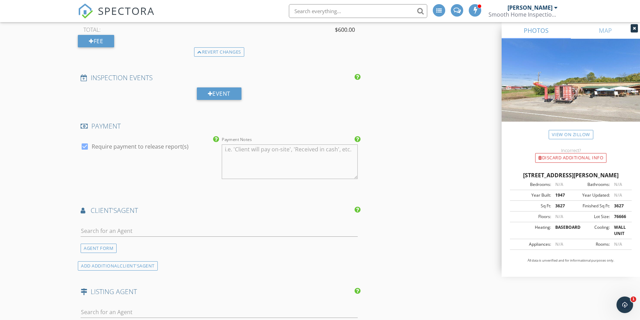
scroll to position [830, 0]
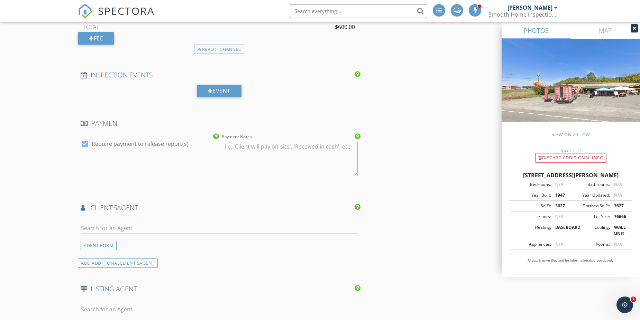
click at [136, 227] on input "text" at bounding box center [219, 228] width 277 height 11
type input "Lynn"
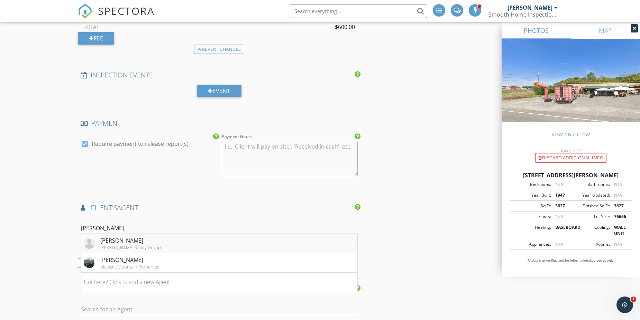
click at [126, 248] on div "Hushion Realty Group" at bounding box center [130, 248] width 61 height 6
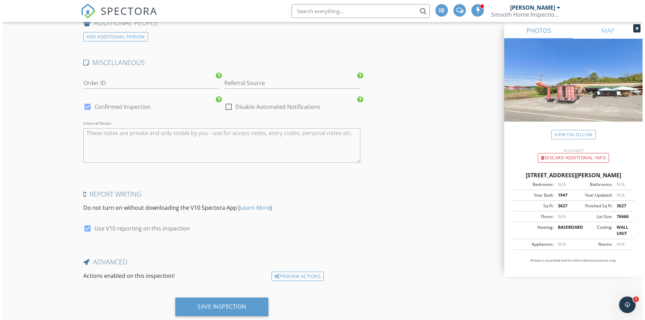
scroll to position [1366, 0]
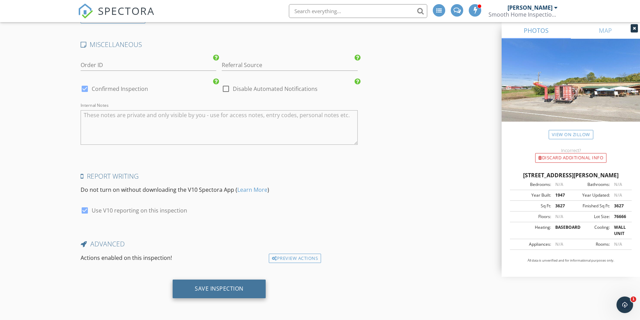
click at [237, 291] on div "Save Inspection" at bounding box center [219, 288] width 49 height 7
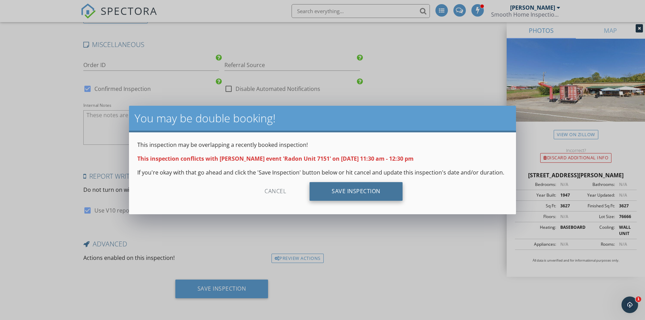
click at [363, 195] on div "Save Inspection" at bounding box center [355, 191] width 93 height 19
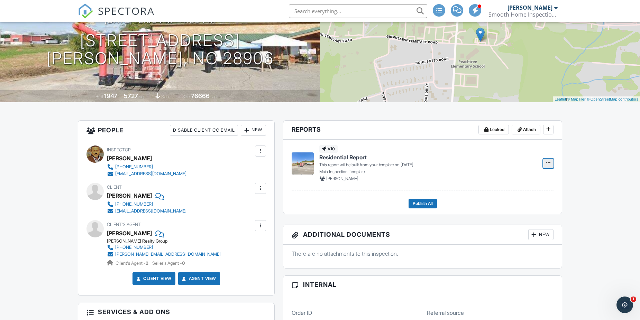
click at [547, 163] on icon at bounding box center [548, 162] width 4 height 5
click at [524, 181] on input "Build Now" at bounding box center [513, 182] width 71 height 16
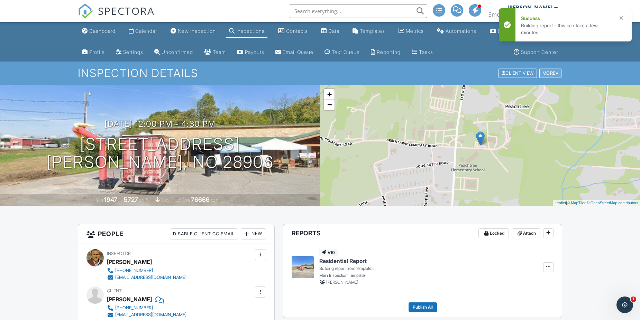
click at [543, 69] on div "More" at bounding box center [550, 73] width 22 height 9
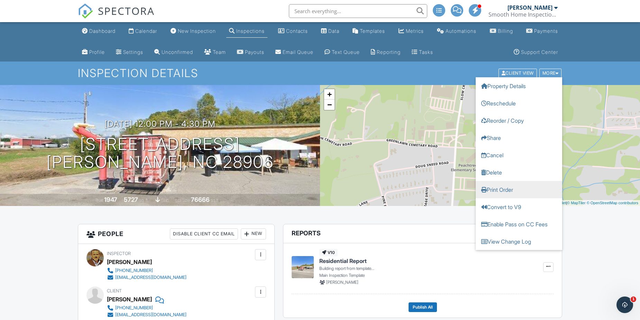
click at [497, 189] on link "Print Order" at bounding box center [518, 189] width 86 height 17
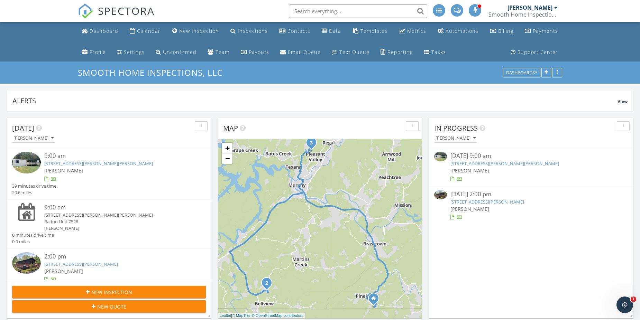
click at [102, 163] on link "1089 Glen Stalcup Rd, Murphy, NC 28906" at bounding box center [98, 163] width 109 height 6
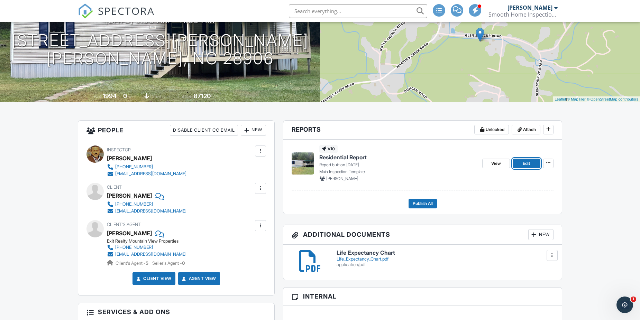
click at [521, 163] on link "Edit" at bounding box center [526, 164] width 28 height 10
